Goal: Task Accomplishment & Management: Manage account settings

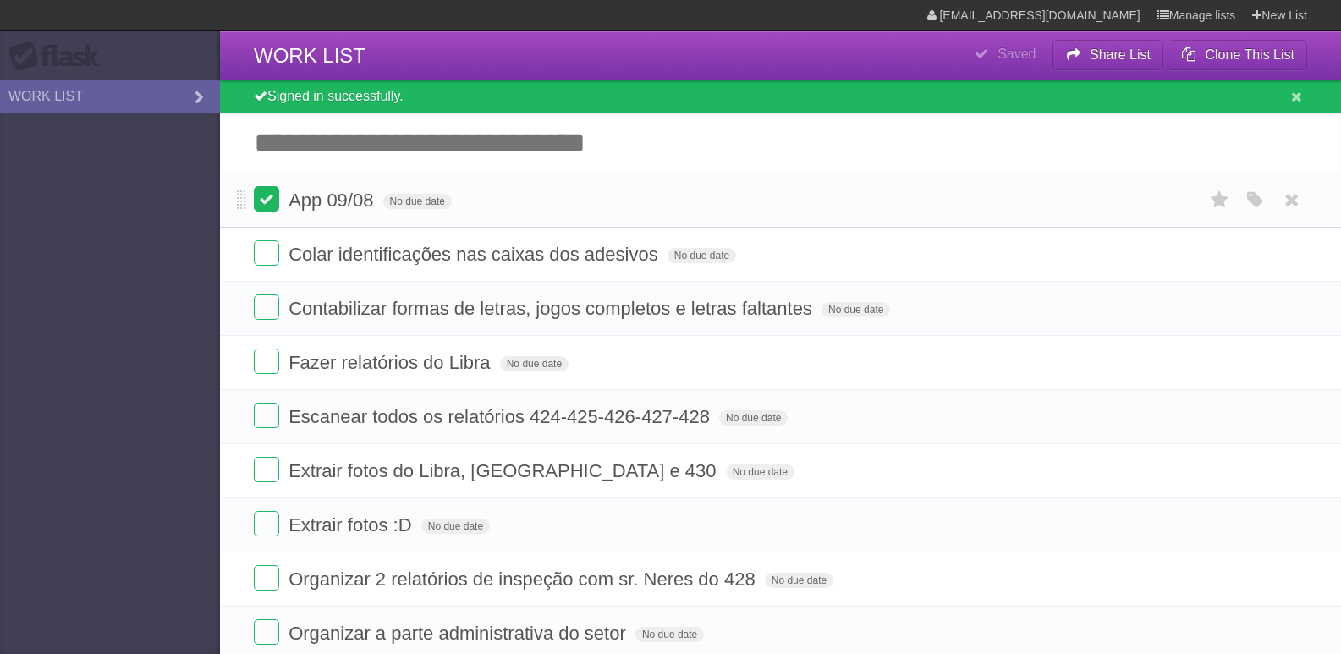
click at [267, 201] on label at bounding box center [266, 198] width 25 height 25
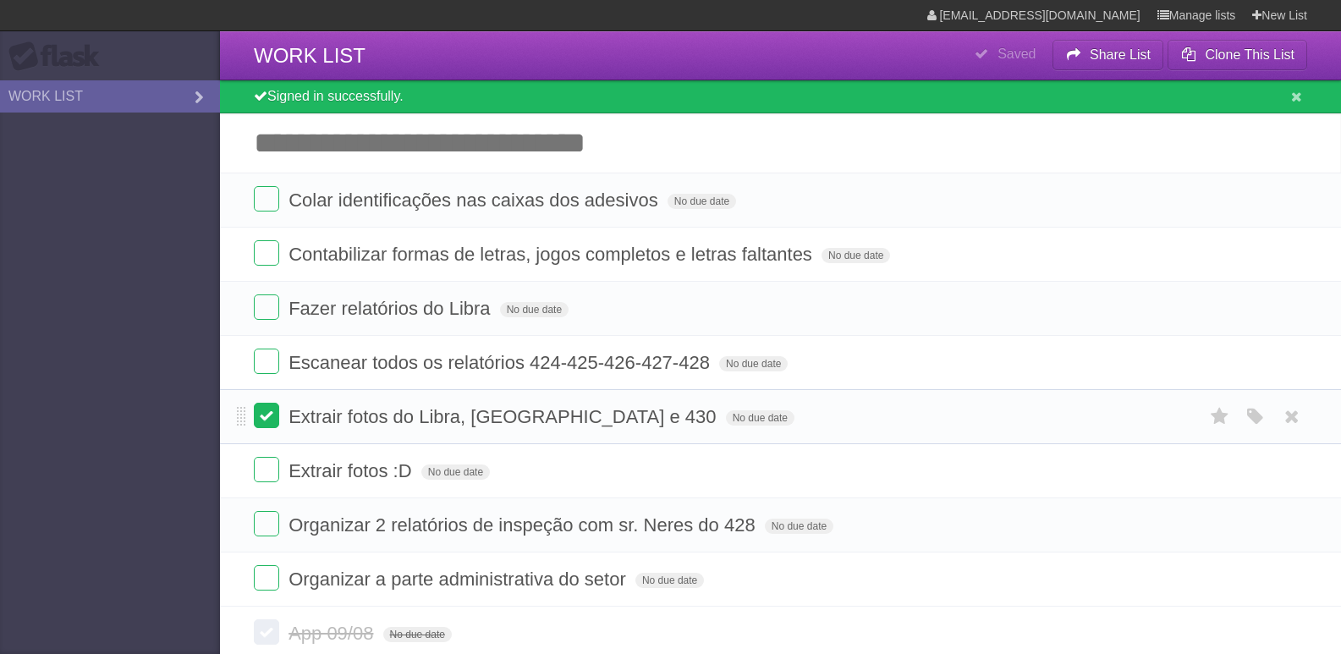
click at [271, 407] on label at bounding box center [266, 415] width 25 height 25
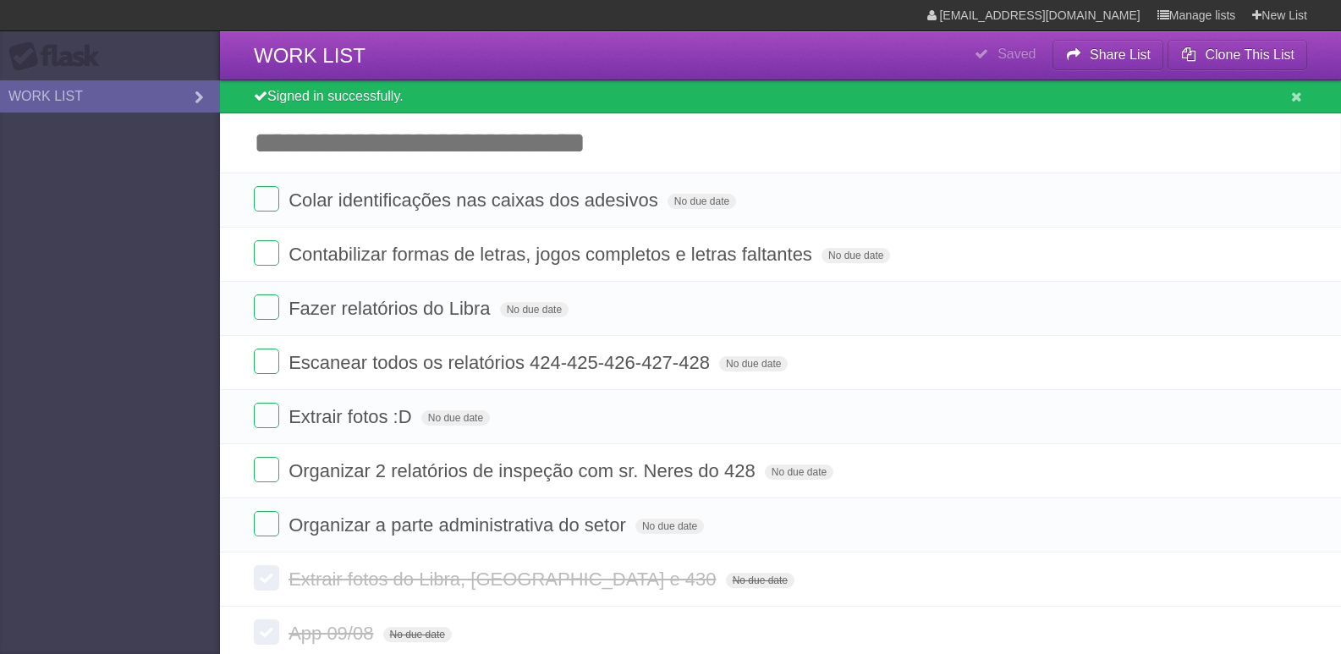
click at [155, 284] on aside "Flask WORK LIST" at bounding box center [110, 327] width 220 height 654
click at [201, 427] on aside "Flask WORK LIST" at bounding box center [110, 327] width 220 height 654
click at [271, 316] on label at bounding box center [266, 307] width 25 height 25
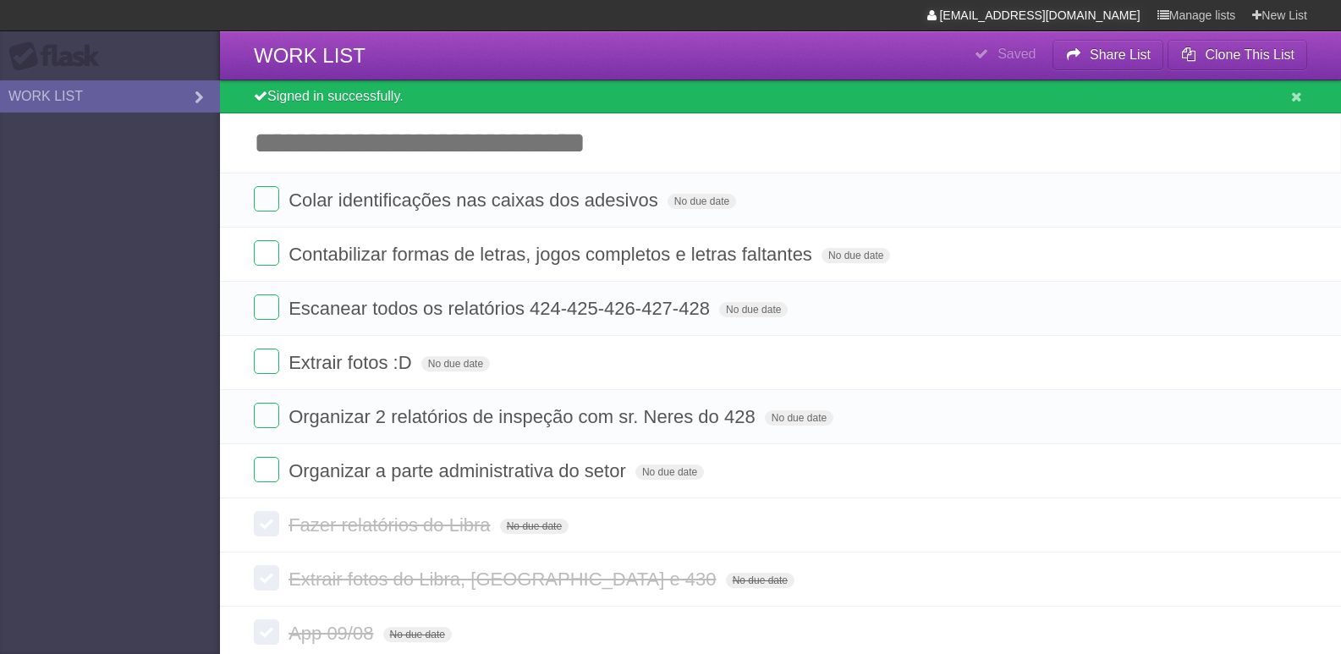
click at [1110, 20] on link "[EMAIL_ADDRESS][DOMAIN_NAME]" at bounding box center [1034, 15] width 213 height 30
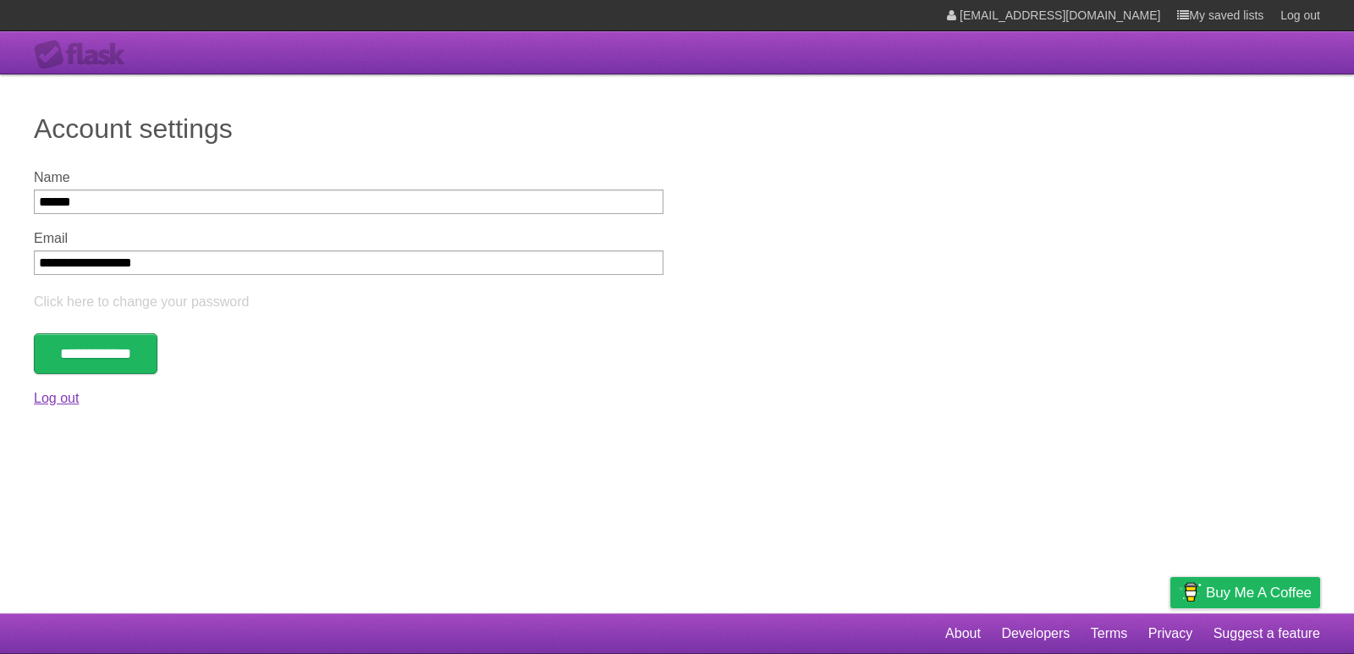
drag, startPoint x: 63, startPoint y: 399, endPoint x: 55, endPoint y: 309, distance: 90.1
click at [63, 398] on link "Log out" at bounding box center [56, 398] width 45 height 14
click at [74, 41] on div "Flask" at bounding box center [85, 55] width 102 height 30
